Goal: Task Accomplishment & Management: Use online tool/utility

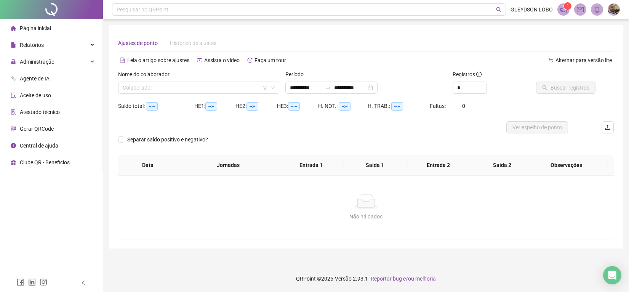
type input "**********"
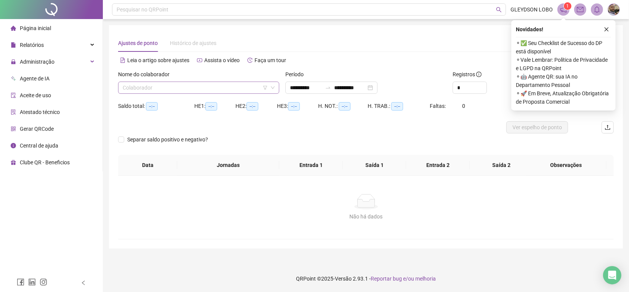
click at [157, 84] on input "search" at bounding box center [195, 87] width 145 height 11
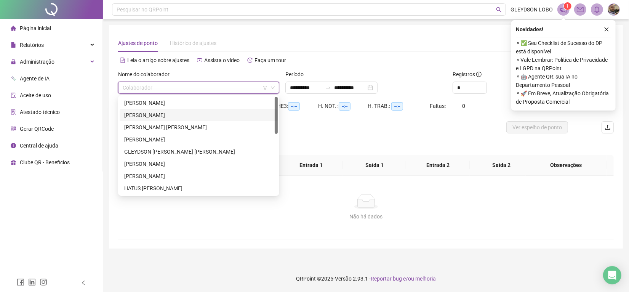
click at [154, 114] on div "[PERSON_NAME]" at bounding box center [198, 115] width 149 height 8
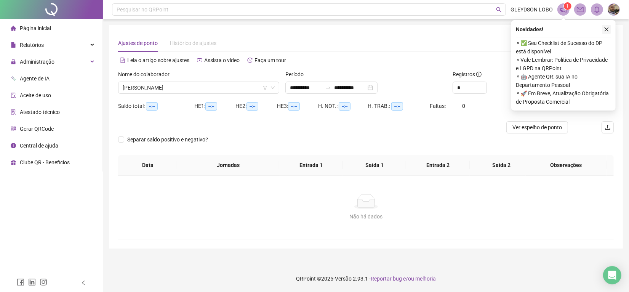
click at [608, 28] on icon "close" at bounding box center [606, 29] width 5 height 5
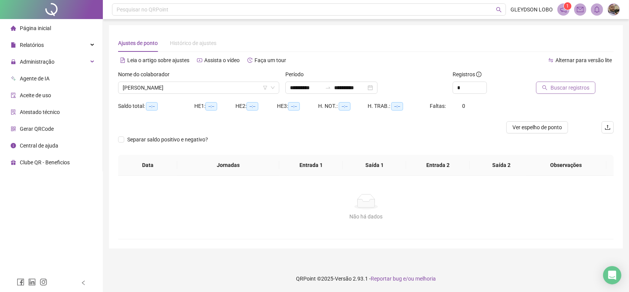
click at [563, 85] on span "Buscar registros" at bounding box center [570, 87] width 39 height 8
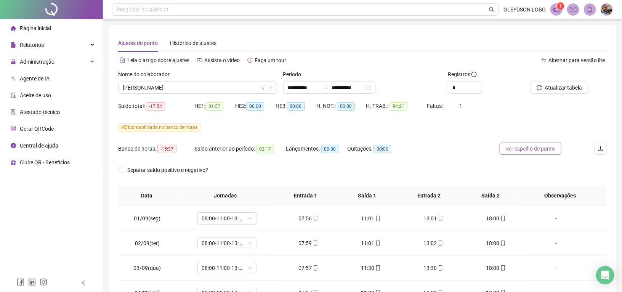
click at [521, 155] on button "Ver espelho de ponto" at bounding box center [531, 149] width 62 height 12
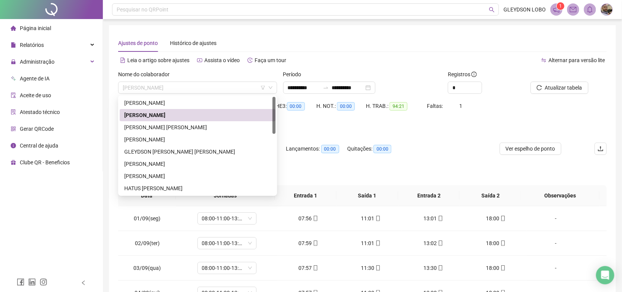
drag, startPoint x: 223, startPoint y: 85, endPoint x: 87, endPoint y: 78, distance: 136.6
click at [87, 78] on div "**********" at bounding box center [311, 205] width 622 height 411
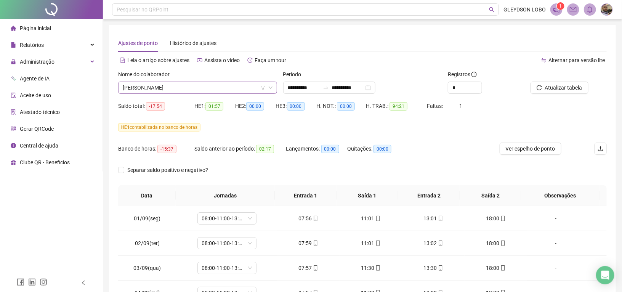
click at [168, 86] on span "[PERSON_NAME]" at bounding box center [198, 87] width 150 height 11
click at [269, 88] on icon "down" at bounding box center [270, 87] width 5 height 5
click at [219, 87] on span "[PERSON_NAME]" at bounding box center [198, 87] width 150 height 11
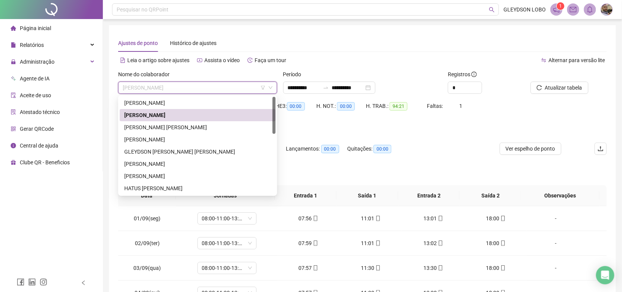
click at [219, 87] on span "[PERSON_NAME]" at bounding box center [198, 87] width 150 height 11
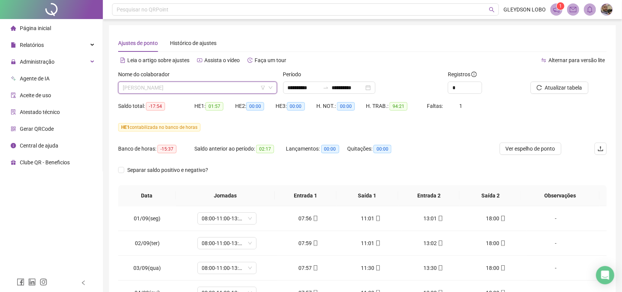
click at [219, 87] on span "[PERSON_NAME]" at bounding box center [198, 87] width 150 height 11
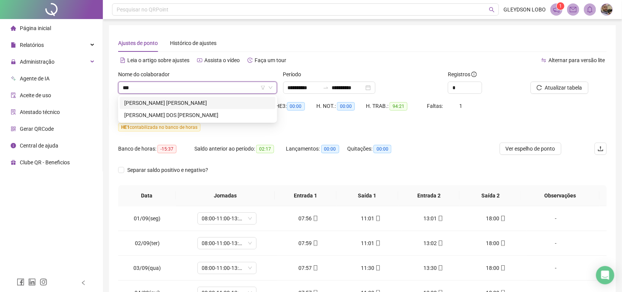
type input "****"
click at [220, 100] on div "[PERSON_NAME] [PERSON_NAME]" at bounding box center [197, 103] width 147 height 8
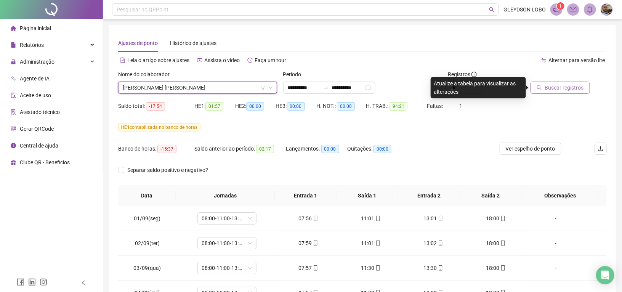
click at [548, 83] on button "Buscar registros" at bounding box center [560, 88] width 59 height 12
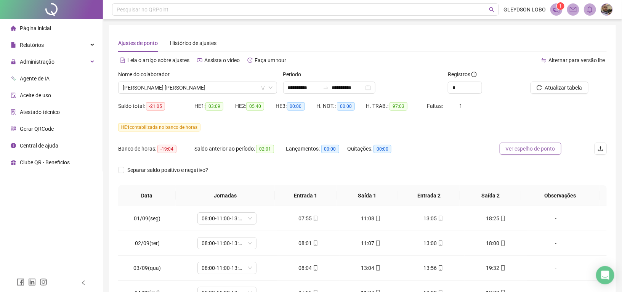
click at [524, 148] on span "Ver espelho de ponto" at bounding box center [531, 148] width 50 height 8
click at [238, 86] on span "[PERSON_NAME] [PERSON_NAME]" at bounding box center [198, 87] width 150 height 11
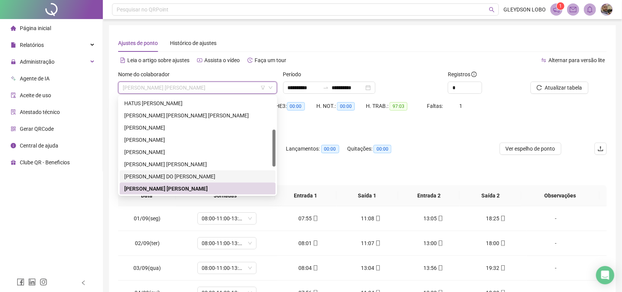
scroll to position [133, 0]
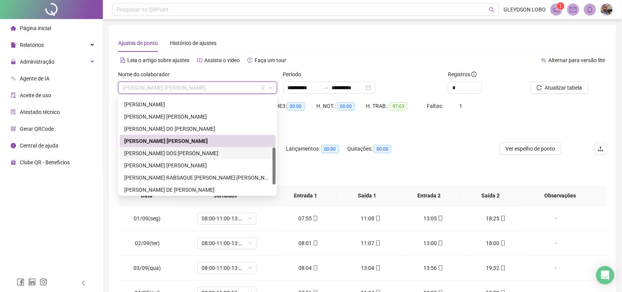
click at [170, 157] on div "[PERSON_NAME] DOS [PERSON_NAME]" at bounding box center [197, 153] width 147 height 8
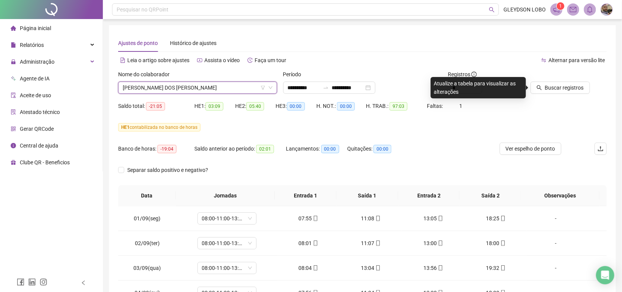
click at [553, 80] on div at bounding box center [559, 75] width 57 height 11
click at [553, 84] on span "Buscar registros" at bounding box center [564, 87] width 39 height 8
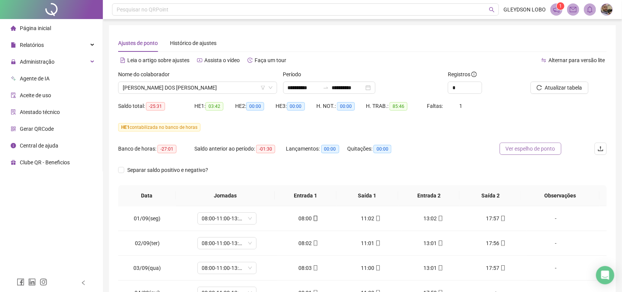
click at [538, 148] on span "Ver espelho de ponto" at bounding box center [531, 148] width 50 height 8
click at [33, 47] on span "Relatórios" at bounding box center [32, 45] width 24 height 6
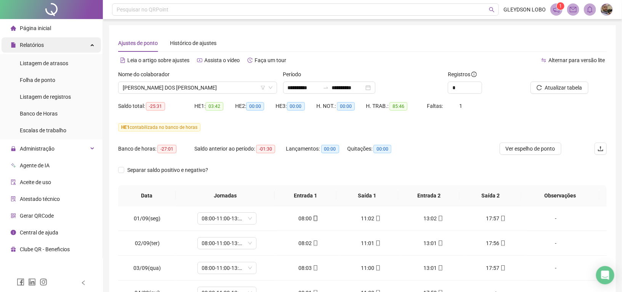
click at [56, 49] on div "Relatórios" at bounding box center [51, 44] width 99 height 15
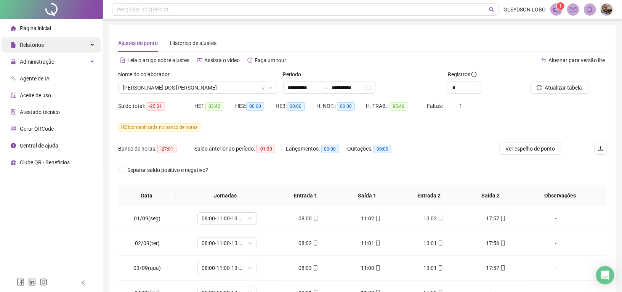
click at [56, 46] on div "Relatórios" at bounding box center [51, 44] width 99 height 15
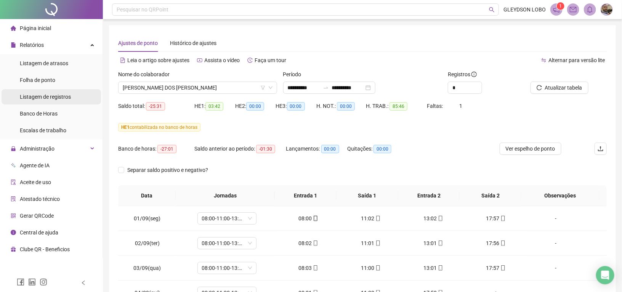
click at [56, 100] on div "Listagem de registros" at bounding box center [45, 96] width 51 height 15
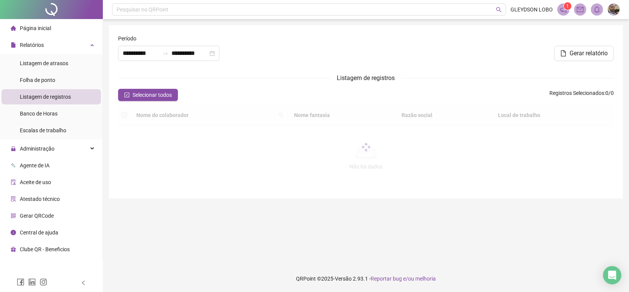
type input "**********"
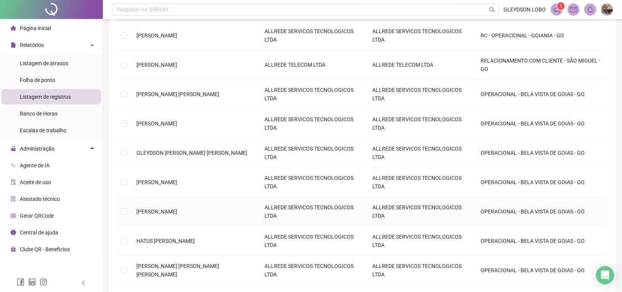
scroll to position [111, 0]
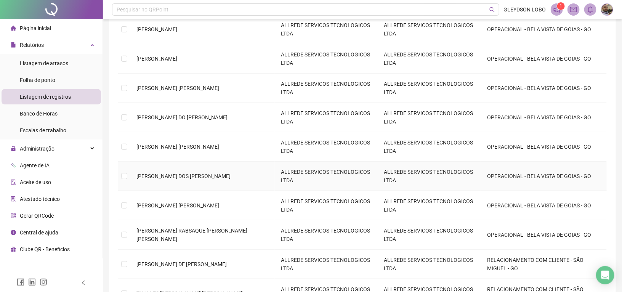
click at [174, 173] on span "[PERSON_NAME] DOS [PERSON_NAME]" at bounding box center [183, 176] width 94 height 6
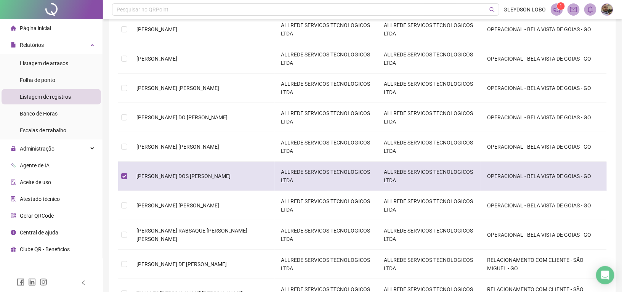
click at [174, 173] on span "[PERSON_NAME] DOS [PERSON_NAME]" at bounding box center [183, 176] width 94 height 6
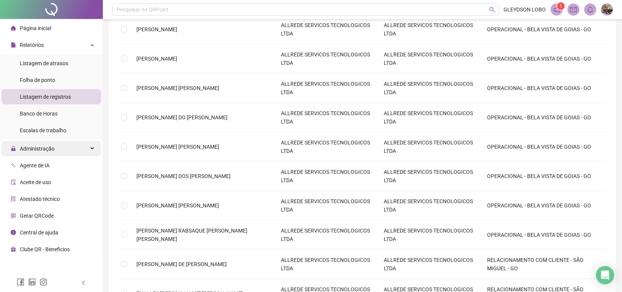
click at [58, 149] on div "Administração" at bounding box center [51, 148] width 99 height 15
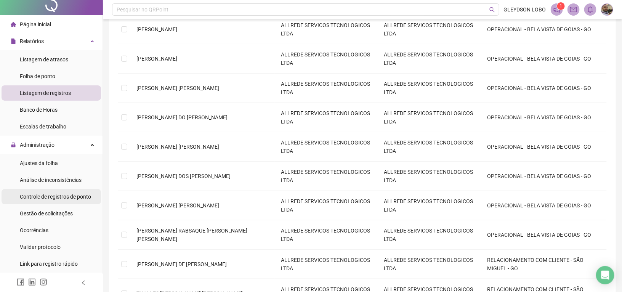
scroll to position [0, 0]
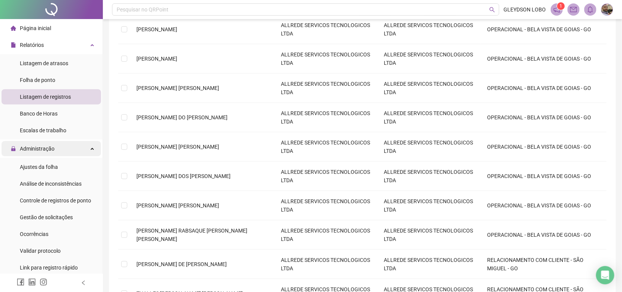
click at [50, 147] on span "Administração" at bounding box center [37, 149] width 35 height 6
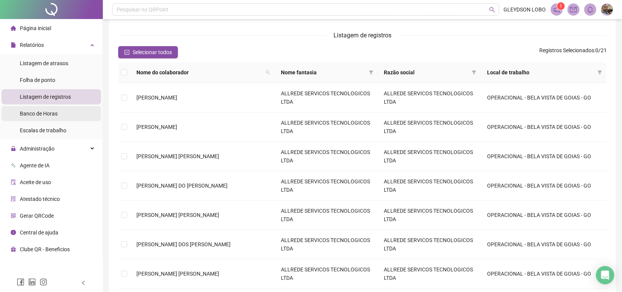
scroll to position [16, 0]
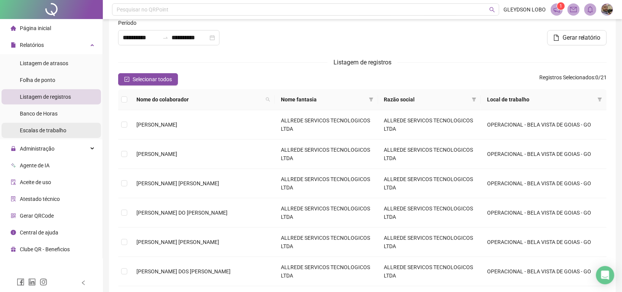
click at [61, 130] on span "Escalas de trabalho" at bounding box center [43, 130] width 46 height 6
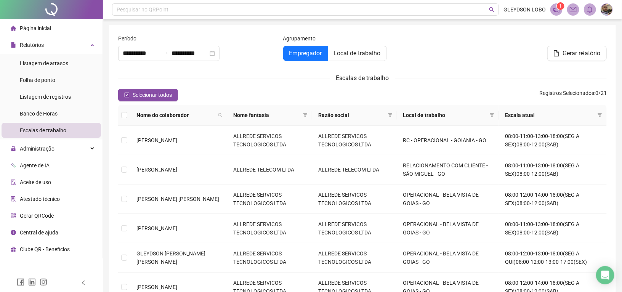
type input "**********"
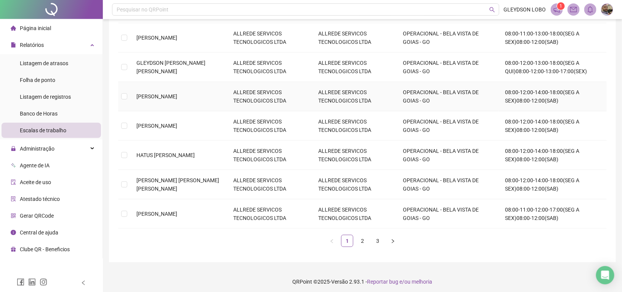
scroll to position [195, 0]
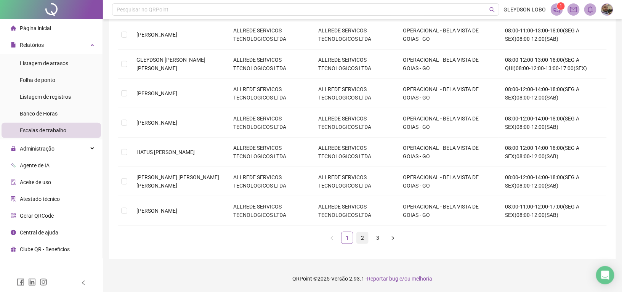
click at [361, 237] on link "2" at bounding box center [362, 237] width 11 height 11
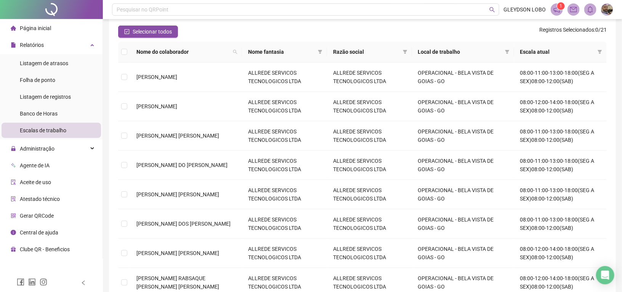
scroll to position [0, 0]
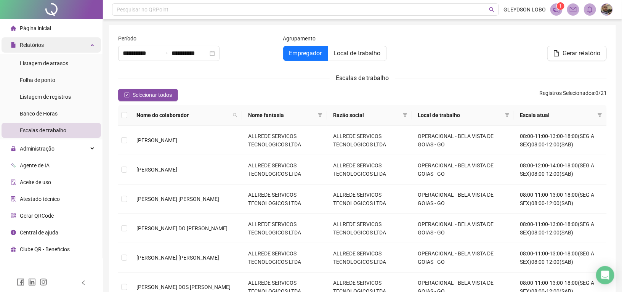
click at [93, 44] on div "Relatórios" at bounding box center [51, 44] width 99 height 15
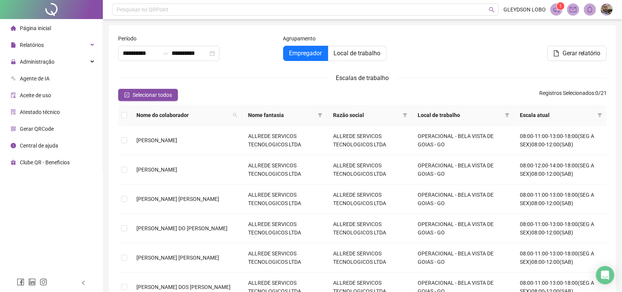
click at [42, 28] on span "Página inicial" at bounding box center [35, 28] width 31 height 6
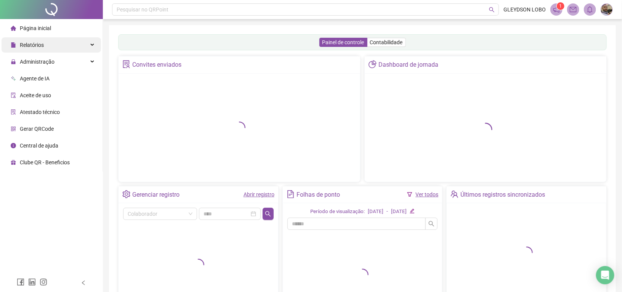
click at [40, 44] on span "Relatórios" at bounding box center [32, 45] width 24 height 6
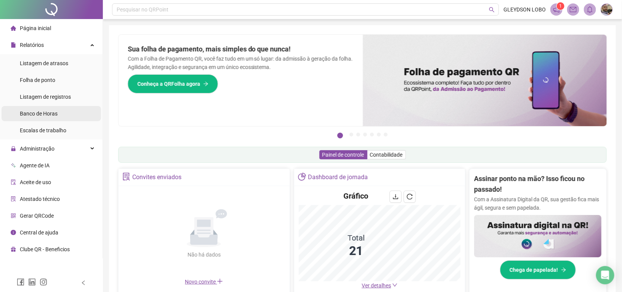
click at [49, 111] on span "Banco de Horas" at bounding box center [39, 114] width 38 height 6
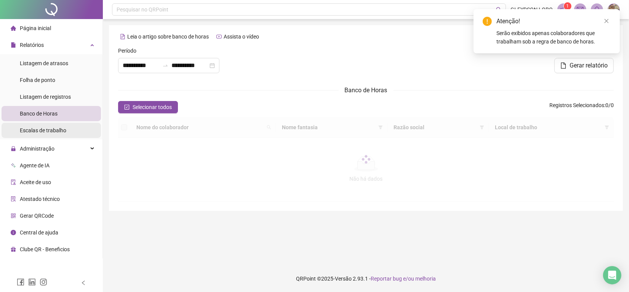
click at [53, 131] on span "Escalas de trabalho" at bounding box center [43, 130] width 46 height 6
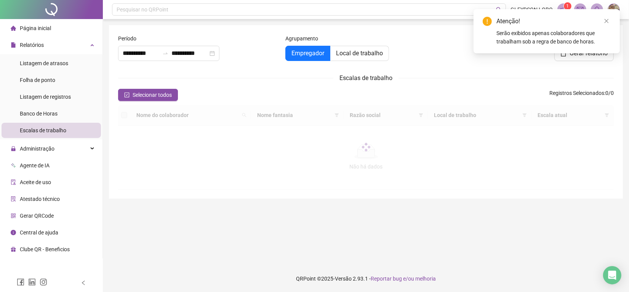
type input "**********"
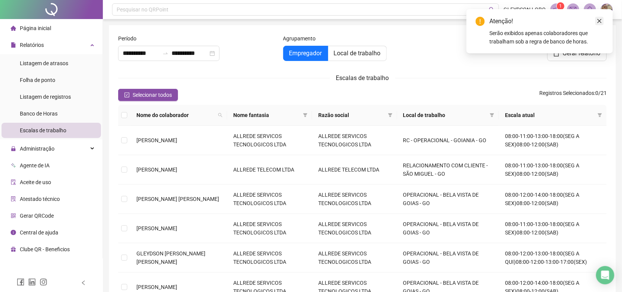
click at [600, 22] on icon "close" at bounding box center [599, 20] width 5 height 5
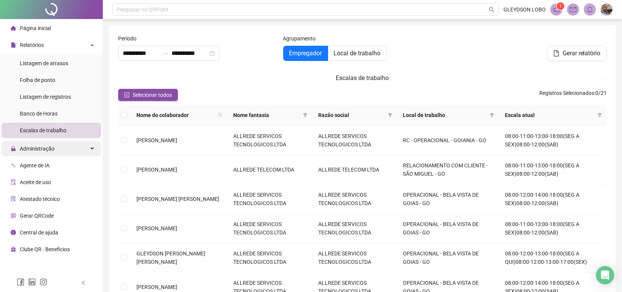
click at [48, 149] on span "Administração" at bounding box center [37, 149] width 35 height 6
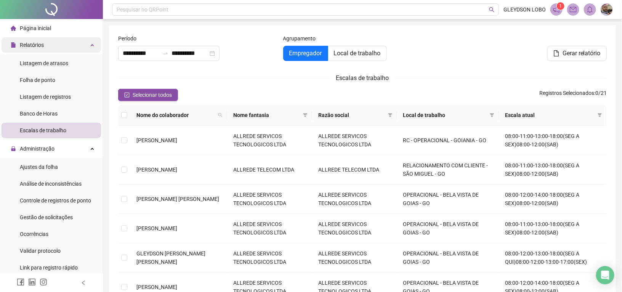
click at [91, 44] on icon at bounding box center [93, 44] width 4 height 0
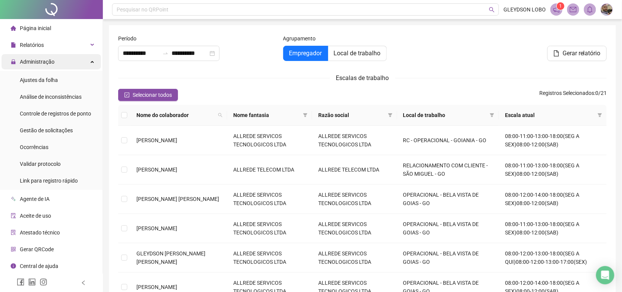
click at [90, 63] on div "Administração" at bounding box center [51, 61] width 99 height 15
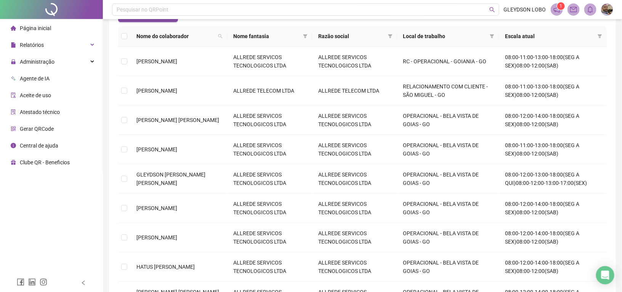
scroll to position [52, 0]
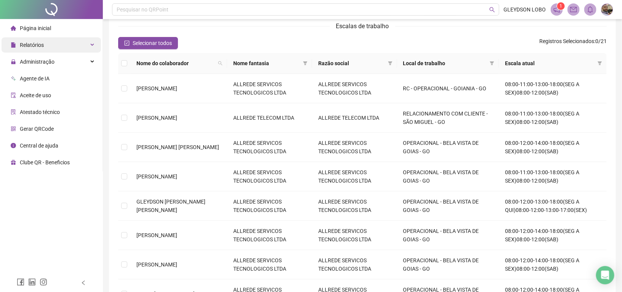
click at [41, 45] on span "Relatórios" at bounding box center [32, 45] width 24 height 6
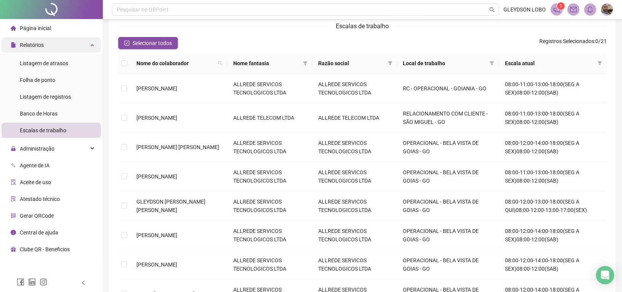
click at [50, 43] on div "Relatórios" at bounding box center [51, 44] width 99 height 15
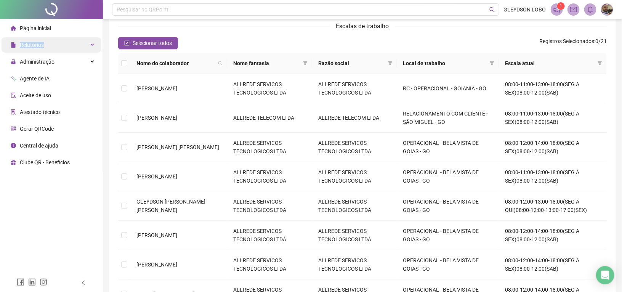
click at [50, 43] on div "Relatórios" at bounding box center [51, 44] width 99 height 15
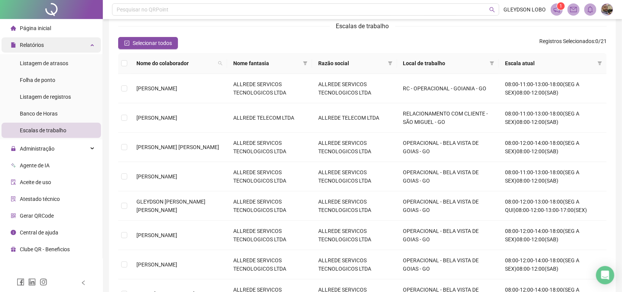
click at [92, 48] on div "Relatórios" at bounding box center [51, 44] width 99 height 15
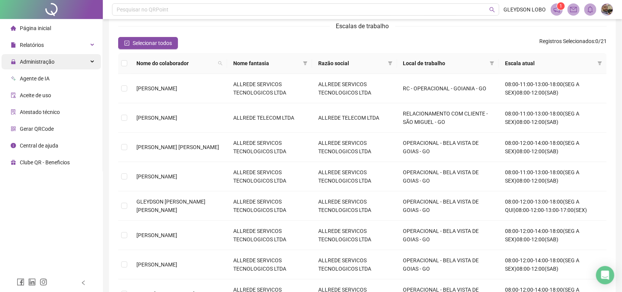
click at [77, 59] on div "Administração" at bounding box center [51, 61] width 99 height 15
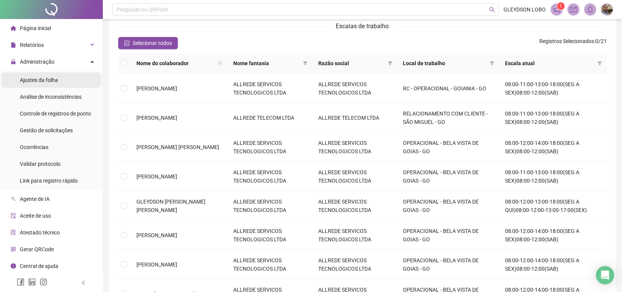
click at [35, 79] on span "Ajustes da folha" at bounding box center [39, 80] width 38 height 6
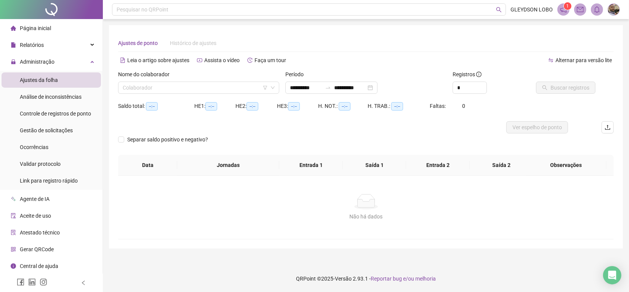
type input "**********"
click at [216, 82] on div "Colaborador" at bounding box center [198, 88] width 161 height 12
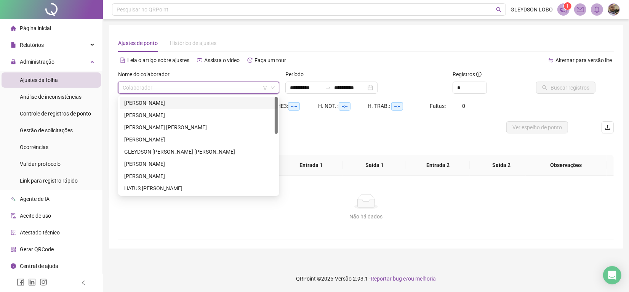
type input "*"
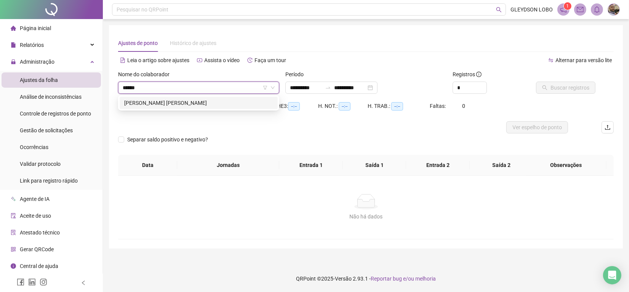
type input "*******"
click at [188, 104] on div "[PERSON_NAME] [PERSON_NAME]" at bounding box center [198, 103] width 149 height 8
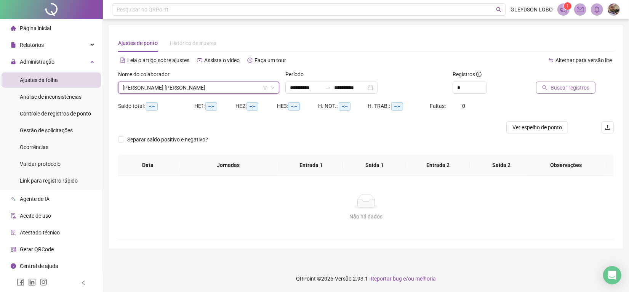
click at [558, 88] on span "Buscar registros" at bounding box center [570, 87] width 39 height 8
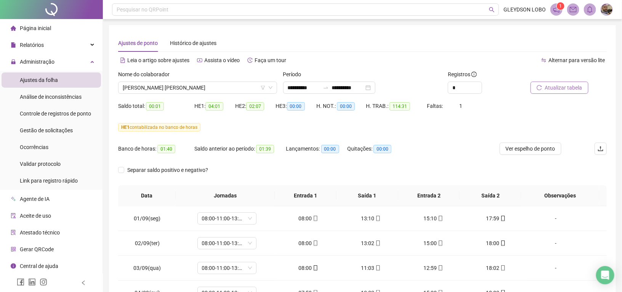
click at [525, 157] on div "Ver espelho de ponto" at bounding box center [540, 153] width 82 height 21
click at [526, 151] on span "Ver espelho de ponto" at bounding box center [531, 148] width 50 height 8
